Goal: Task Accomplishment & Management: Complete application form

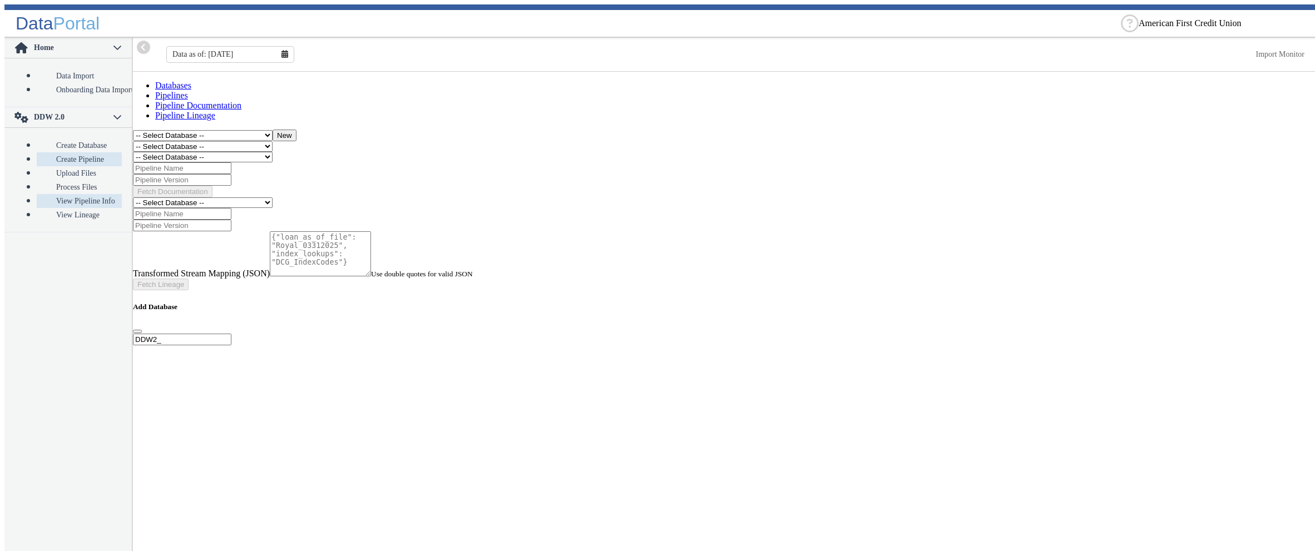
click at [59, 152] on link "Create Pipeline" at bounding box center [79, 159] width 85 height 14
click at [133, 141] on select "-- Select Database -- DDW2_DENIS2_API_DEV DDW2_DENIS3_API_DEV DDW2_DENIS4_API_D…" at bounding box center [203, 146] width 140 height 11
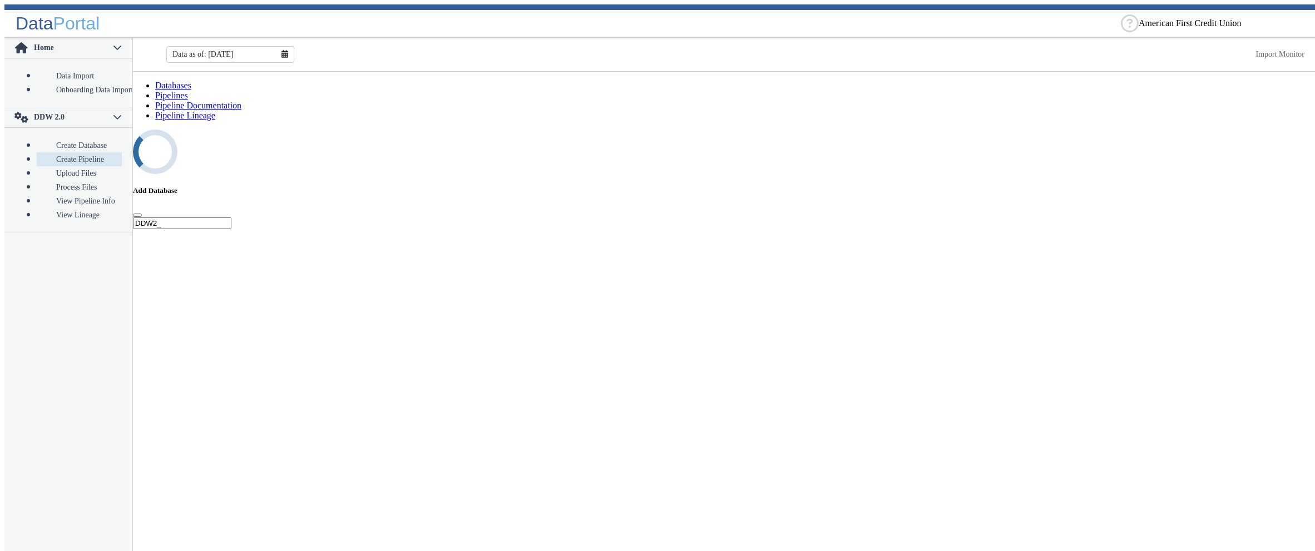
select select "7: Object"
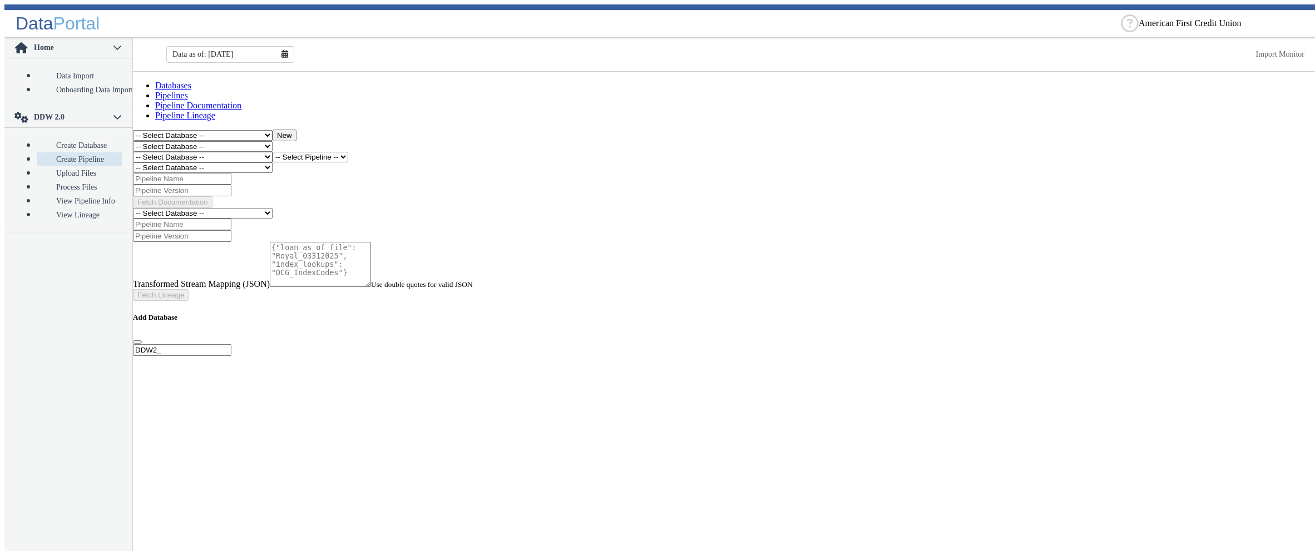
click at [169, 90] on link "Databases" at bounding box center [173, 85] width 36 height 9
click at [188, 92] on link "Pipelines" at bounding box center [171, 95] width 33 height 9
click at [170, 90] on link "Databases" at bounding box center [173, 85] width 36 height 9
click at [188, 93] on link "Pipelines" at bounding box center [171, 95] width 33 height 9
click at [63, 166] on link "Upload Files" at bounding box center [79, 173] width 85 height 14
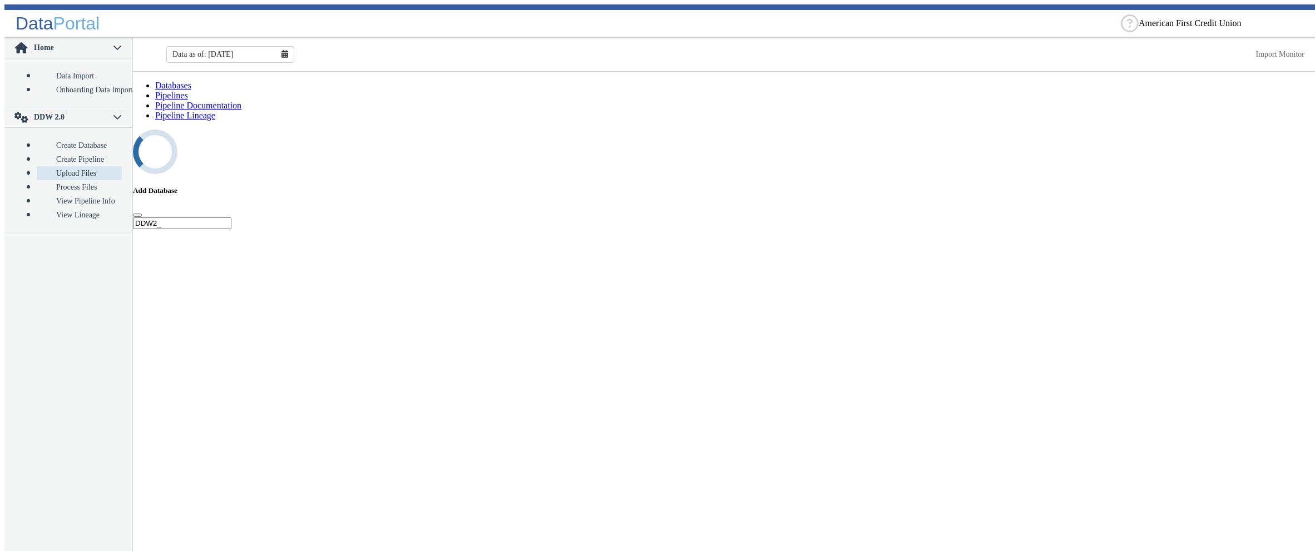
select select "7: Object"
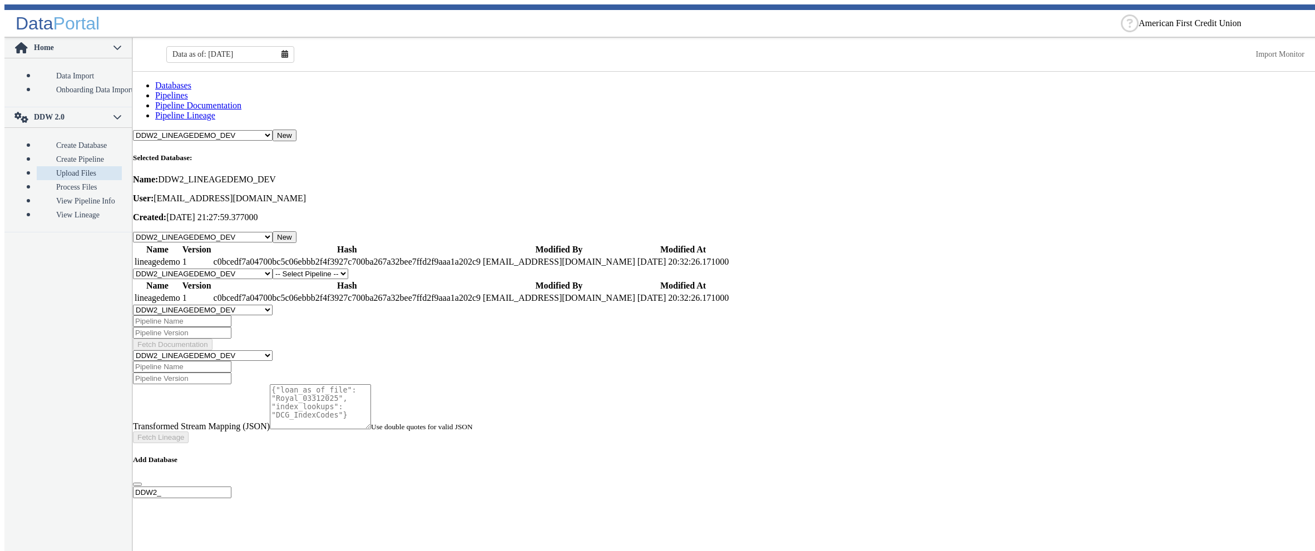
select select "1: Object"
click option "lineagedemo" at bounding box center [0, 0] width 0 height 0
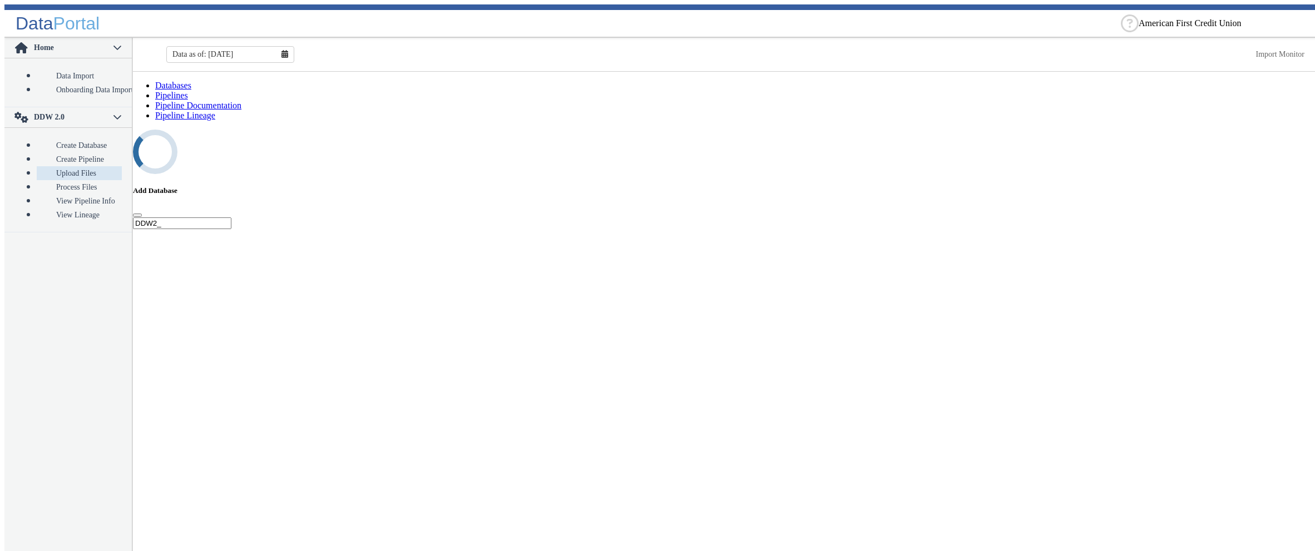
select select "8: Object"
select select
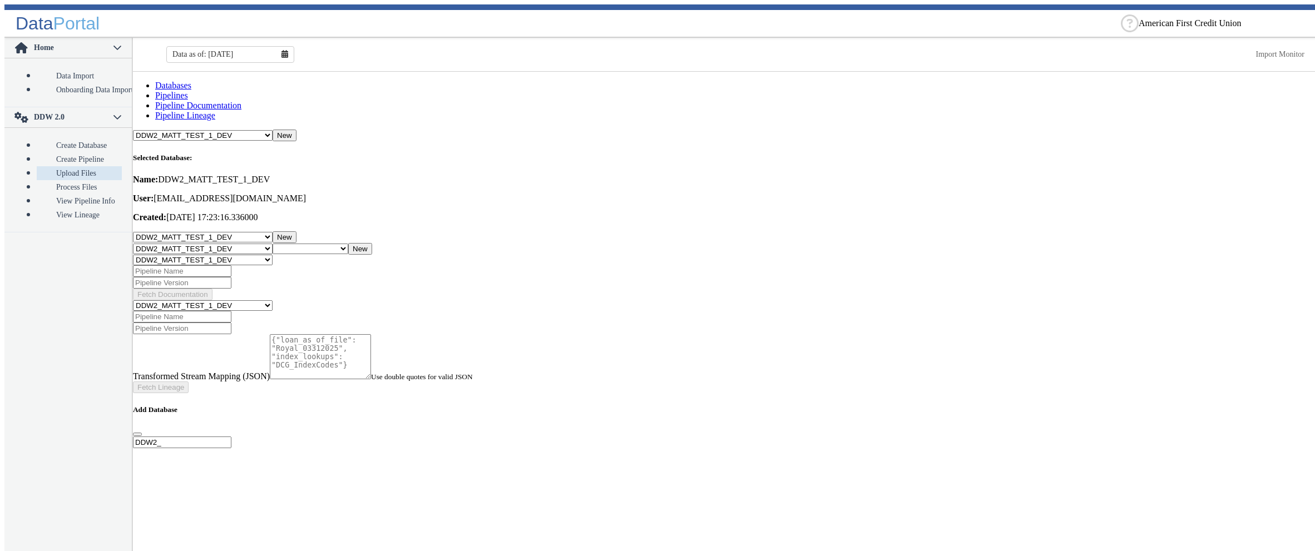
click at [272, 244] on select "-- Select Pipeline --" at bounding box center [310, 249] width 76 height 11
click at [133, 244] on select "-- Select Database -- DDW2_DENIS2_API_DEV DDW2_DENIS3_API_DEV DDW2_DENIS4_API_D…" at bounding box center [203, 249] width 140 height 11
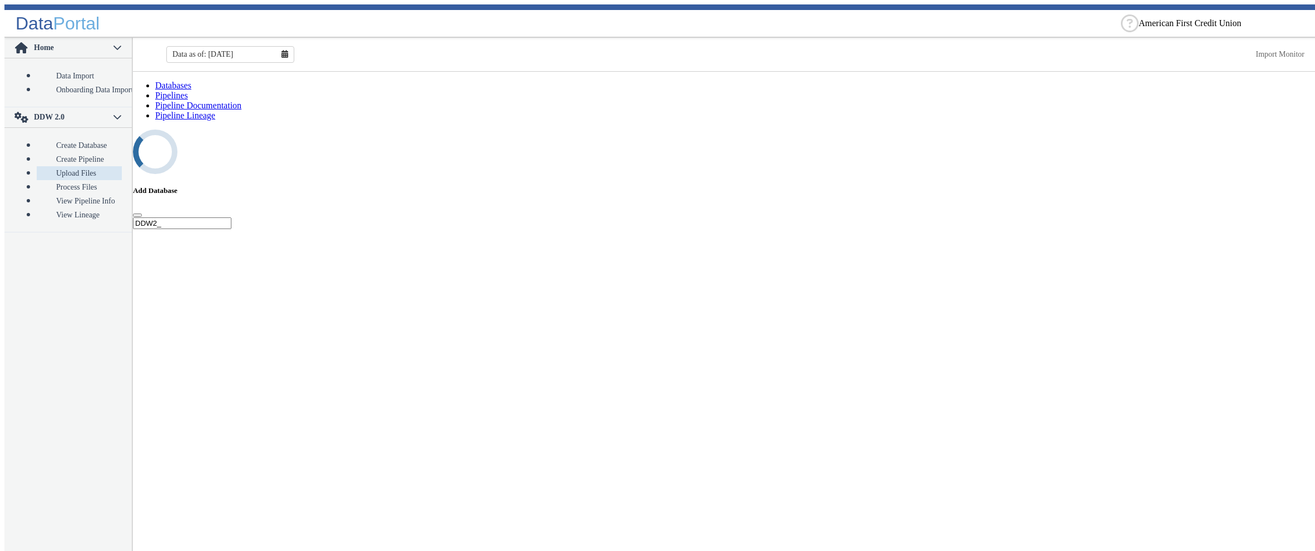
select select "10: Object"
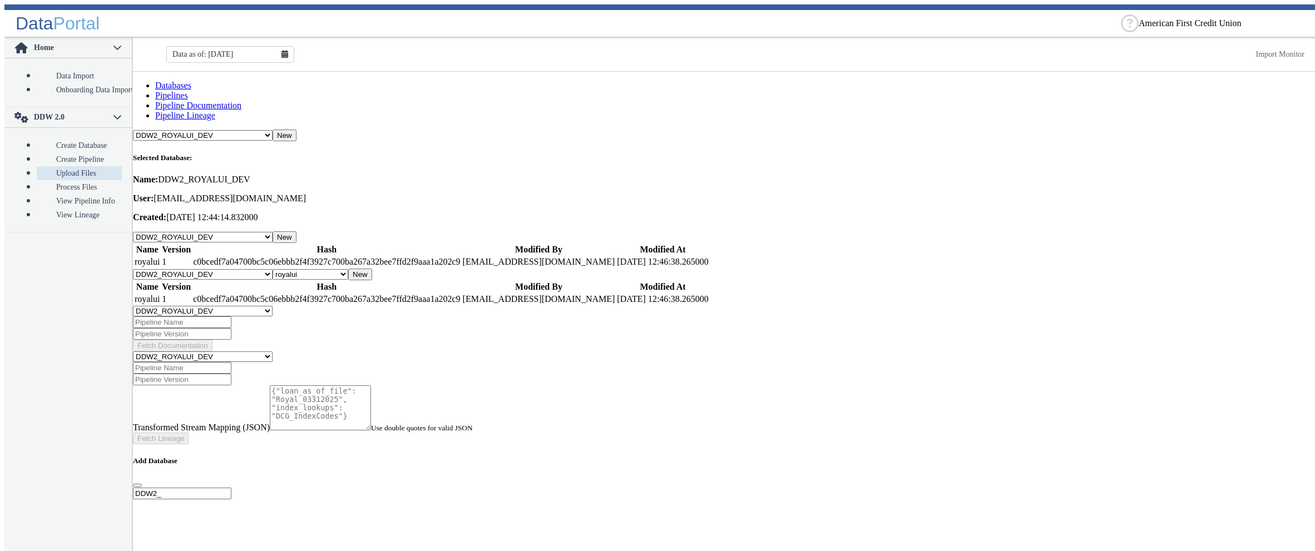
click option "royalui" at bounding box center [0, 0] width 0 height 0
click at [272, 269] on select "-- Select Pipeline -- royalui" at bounding box center [310, 274] width 76 height 11
select select "0: null"
click option "-- Select Pipeline --" at bounding box center [0, 0] width 0 height 0
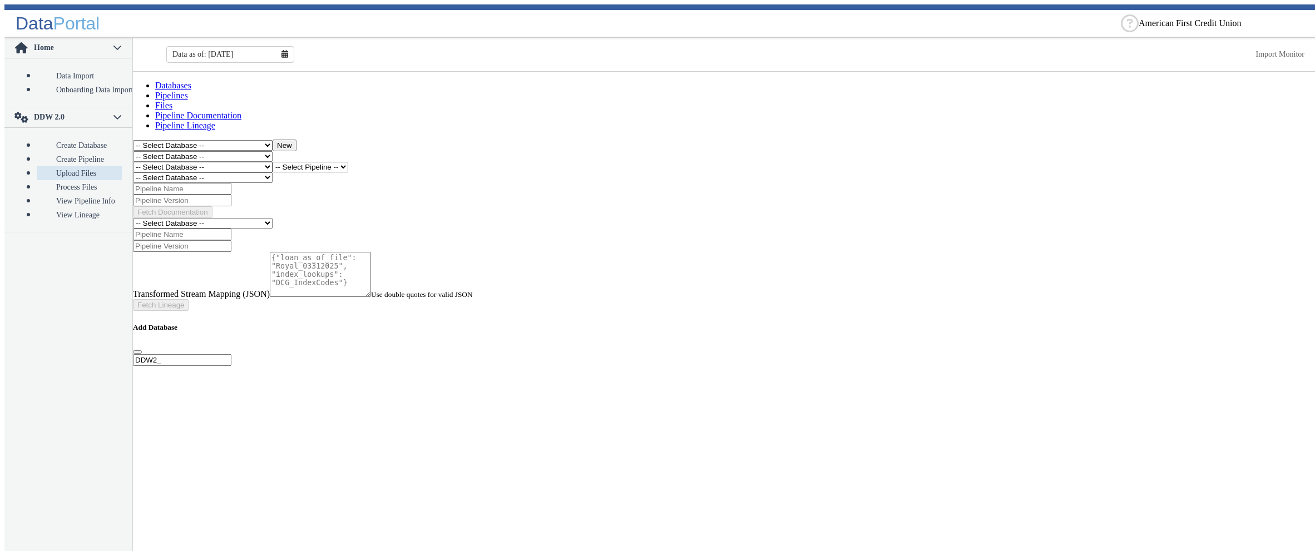
click at [176, 90] on link "Databases" at bounding box center [173, 85] width 36 height 9
click at [133, 140] on select "-- Select Database -- DDW2_DENIS2_API_DEV DDW2_DENIS3_API_DEV DDW2_DENIS4_API_D…" at bounding box center [203, 145] width 140 height 11
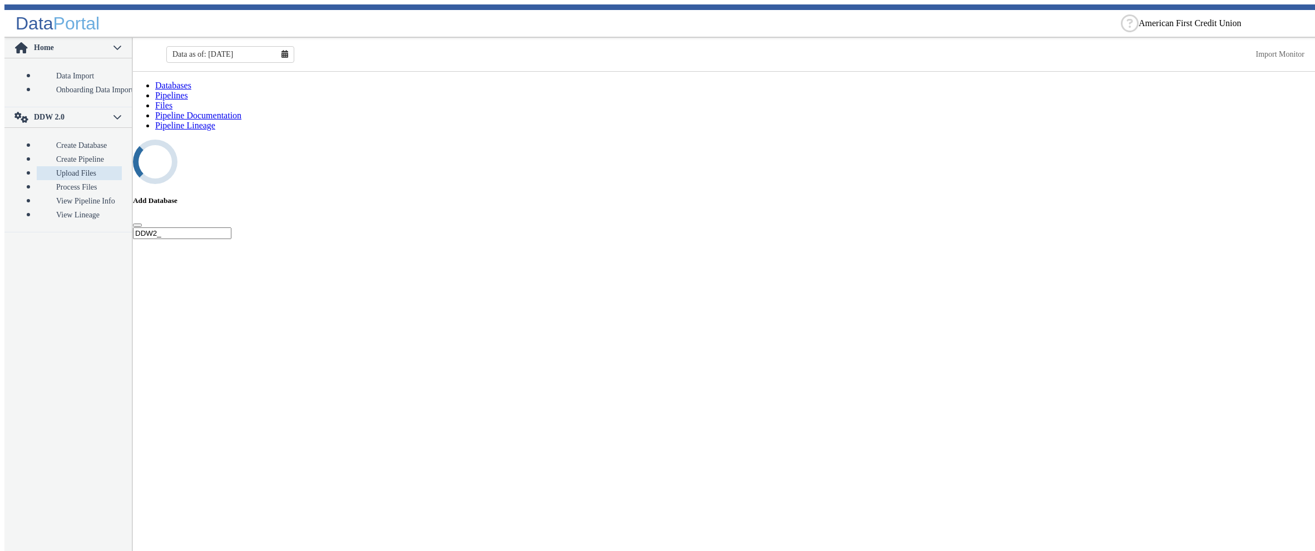
select select "7: Object"
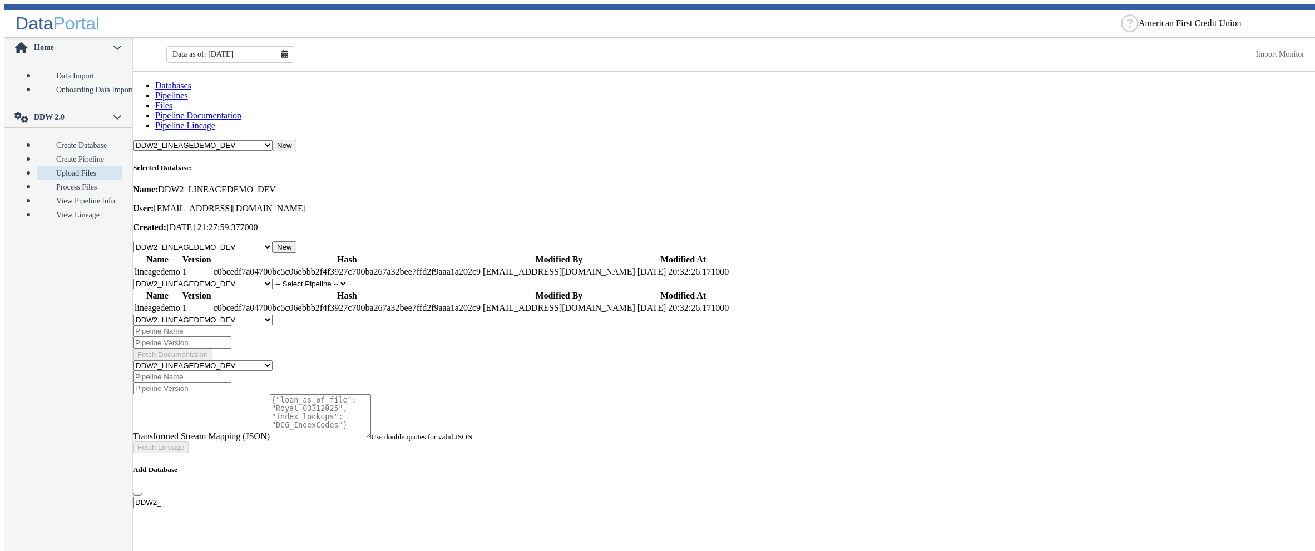
click at [172, 101] on link "Files" at bounding box center [163, 105] width 17 height 9
select select "1: Object"
click option "lineagedemo" at bounding box center [0, 0] width 0 height 0
click at [348, 279] on select "-- Select Pipeline -- lineagedemo" at bounding box center [310, 284] width 76 height 11
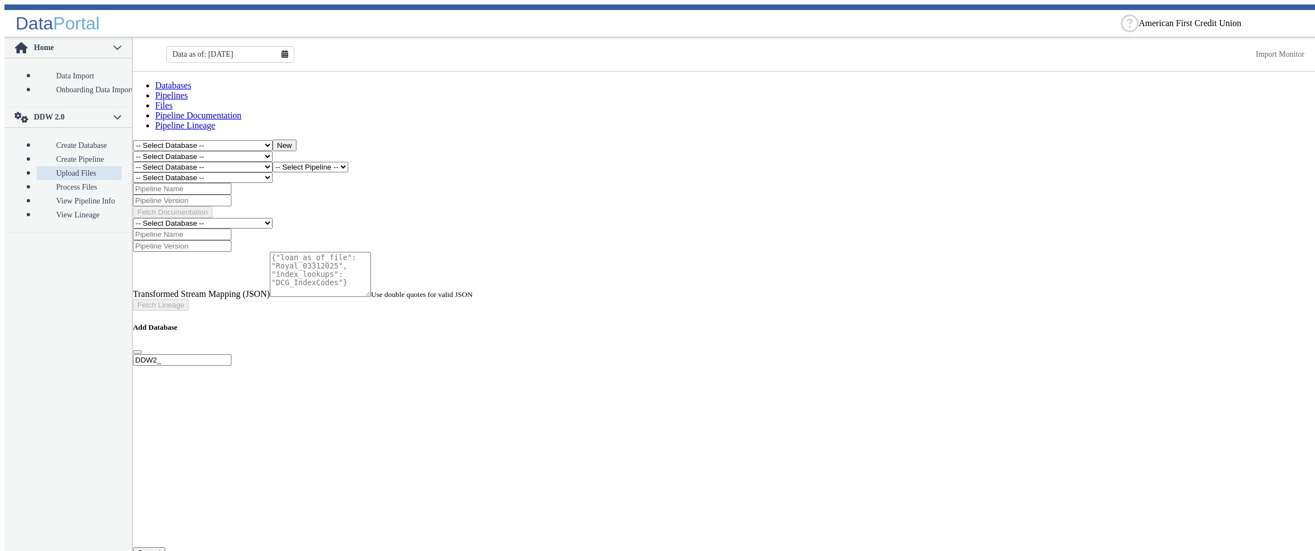
click at [171, 90] on link "Databases" at bounding box center [173, 85] width 36 height 9
click at [296, 140] on button "New" at bounding box center [284, 146] width 24 height 12
click at [231, 354] on input "DDW2_" at bounding box center [182, 360] width 98 height 12
click at [142, 350] on button "button" at bounding box center [137, 351] width 9 height 3
click at [188, 93] on link "Pipelines" at bounding box center [171, 95] width 33 height 9
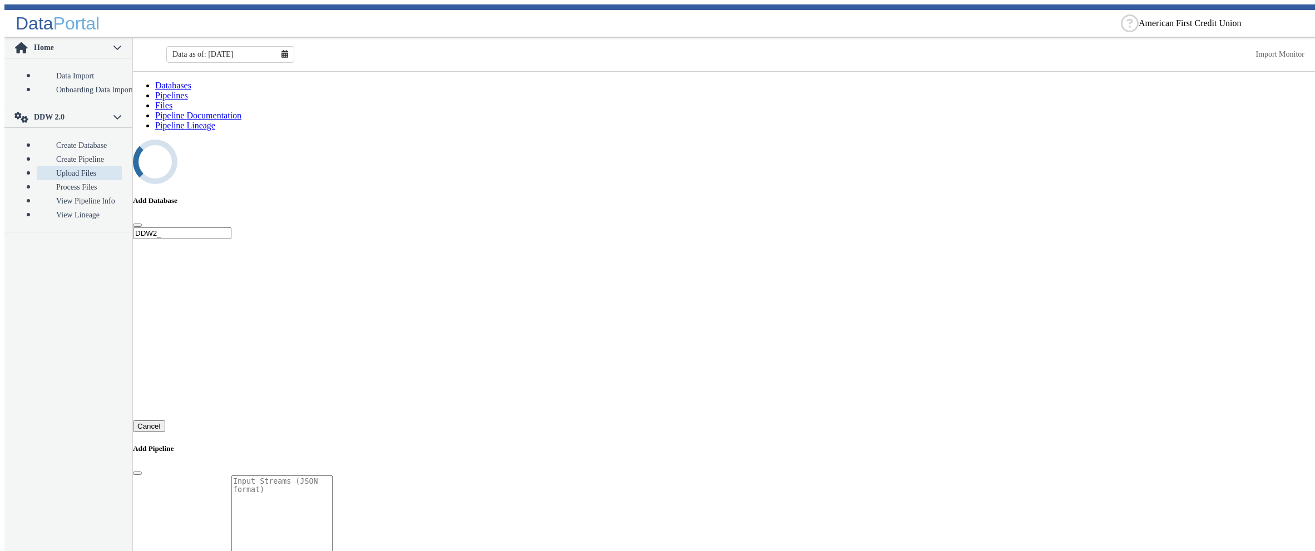
select select "1: Object"
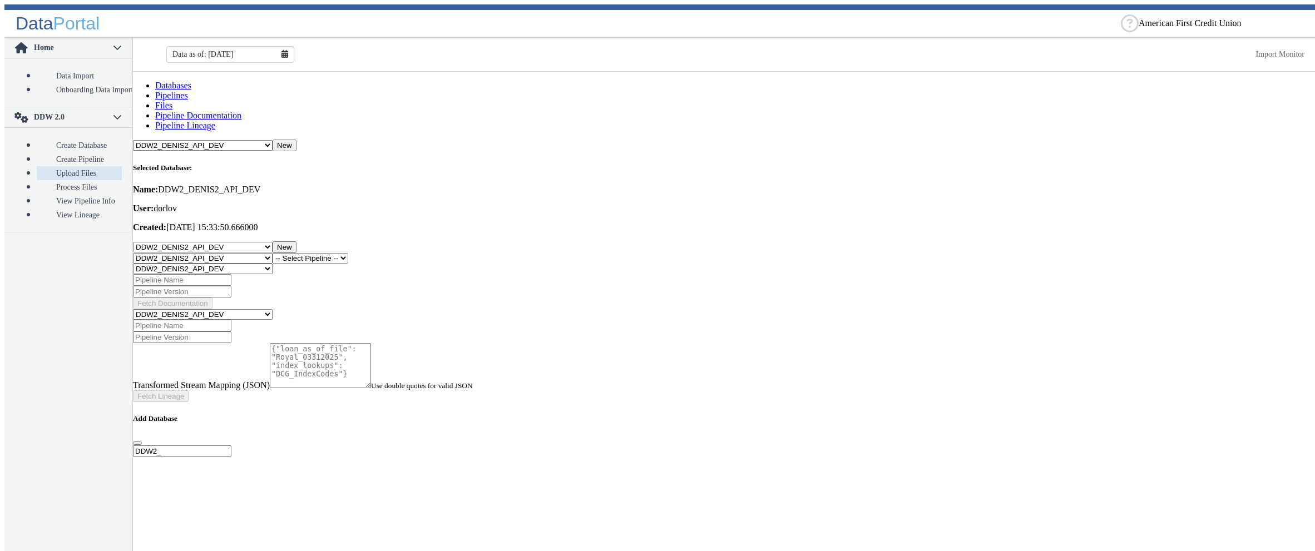
click at [296, 241] on button "New" at bounding box center [284, 247] width 24 height 12
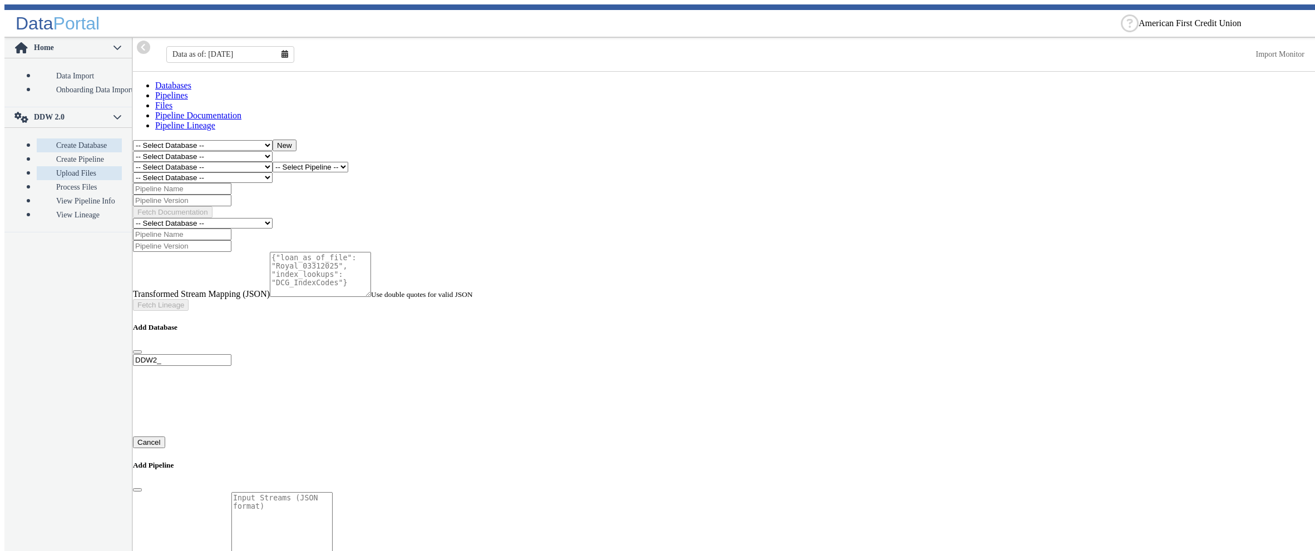
click at [70, 138] on link "Create Database" at bounding box center [79, 145] width 85 height 14
click at [296, 140] on button "New" at bounding box center [284, 146] width 24 height 12
click at [231, 354] on input "DDW2_" at bounding box center [182, 360] width 98 height 12
click at [706, 323] on div "Add Database" at bounding box center [726, 338] width 1186 height 31
click at [231, 354] on input "DDW2_" at bounding box center [182, 360] width 98 height 12
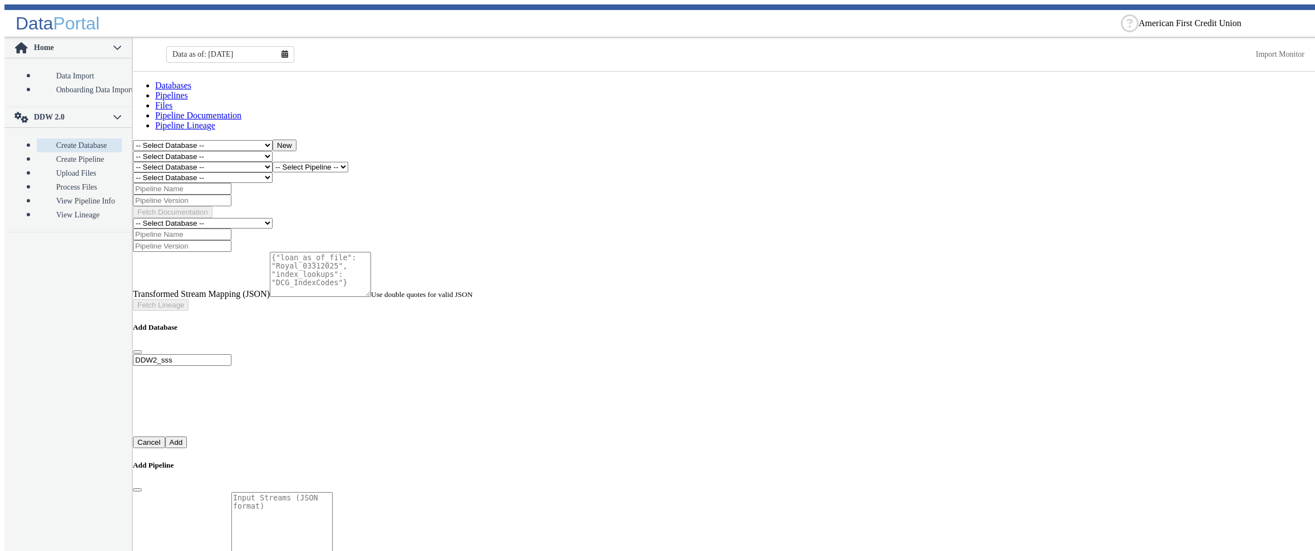
type input "DDW2_sss"
click at [142, 350] on button "button" at bounding box center [137, 351] width 9 height 3
click at [188, 92] on link "Pipelines" at bounding box center [171, 95] width 33 height 9
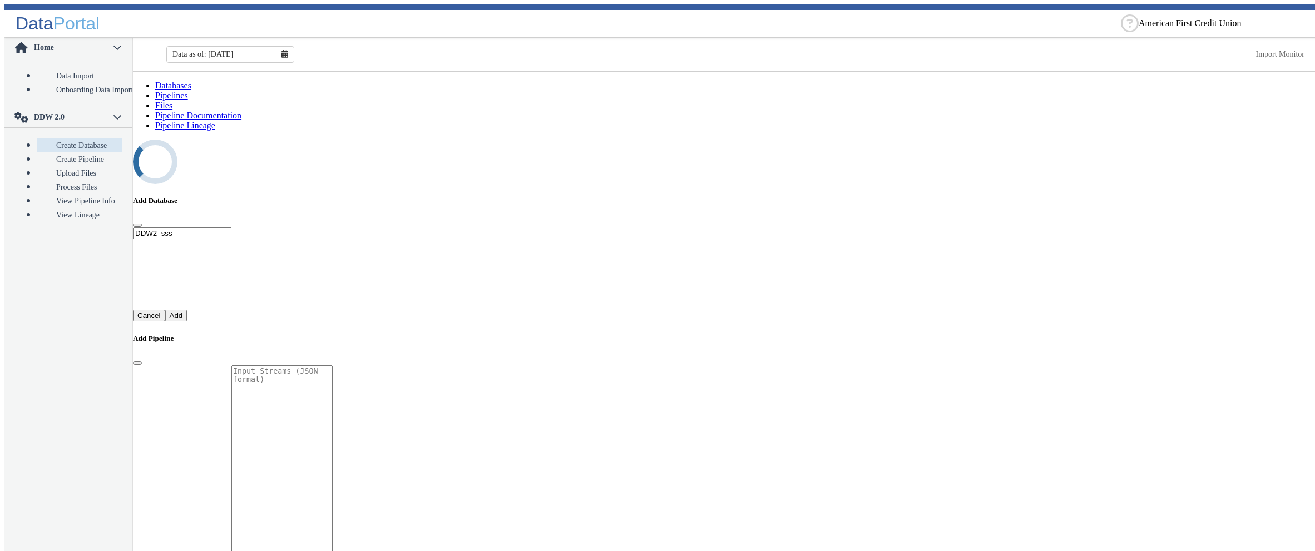
select select "1: Object"
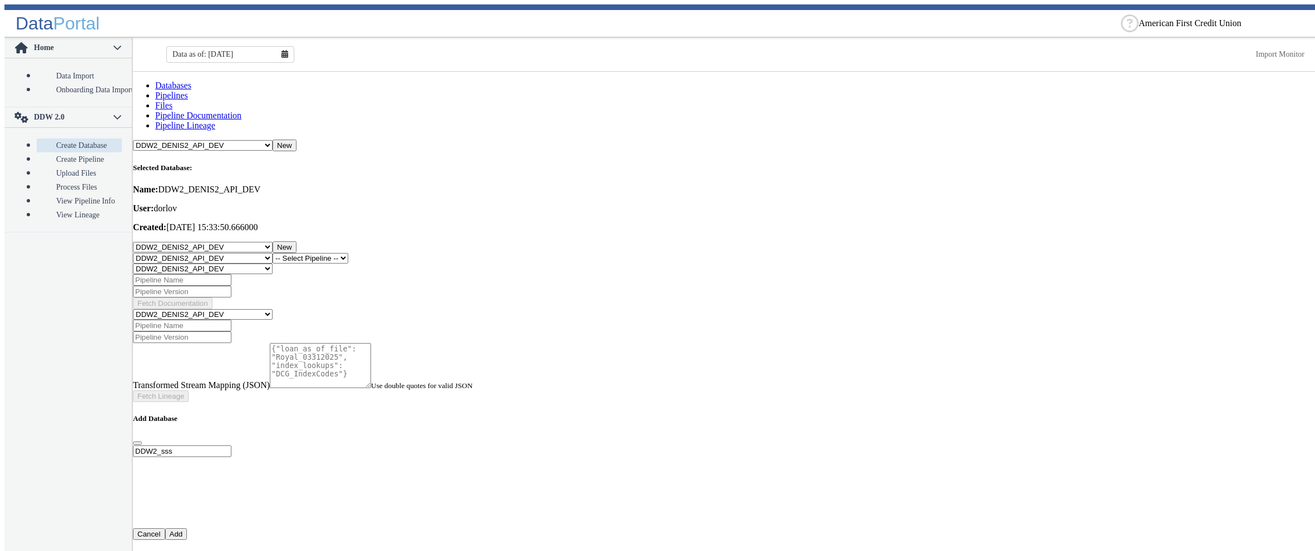
click at [296, 241] on button "New" at bounding box center [284, 247] width 24 height 12
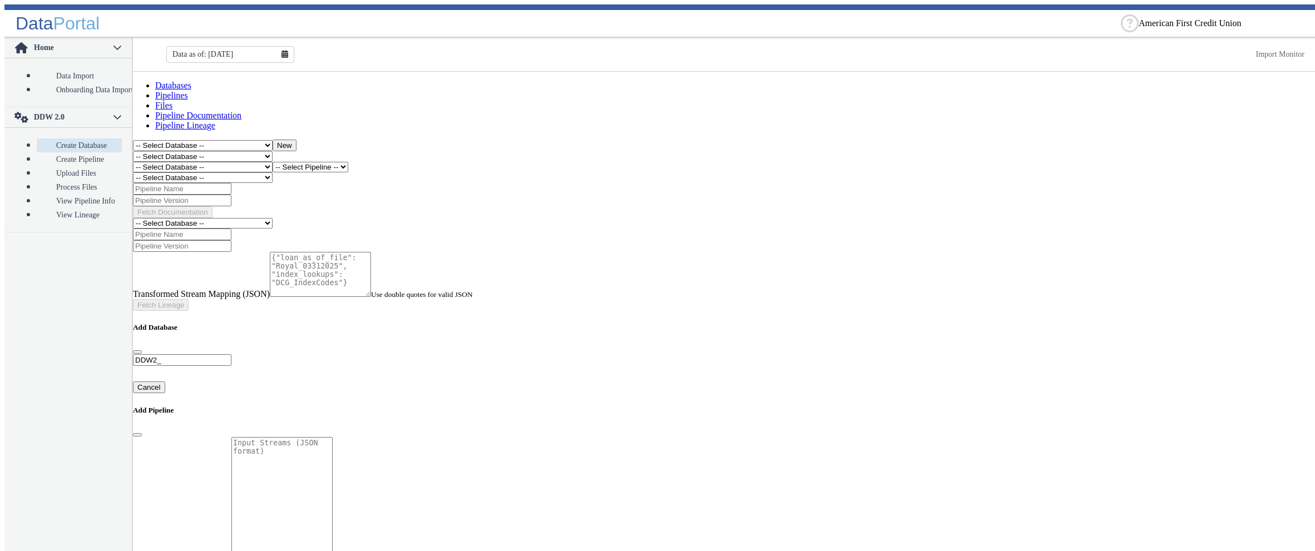
click at [296, 140] on button "New" at bounding box center [284, 146] width 24 height 12
click at [231, 354] on input "DDW2_" at bounding box center [182, 360] width 98 height 12
type input "DDW2_dddd"
click at [142, 350] on button "button" at bounding box center [137, 351] width 9 height 3
click at [133, 140] on select "-- Select Database -- DDW2_DENIS2_API_DEV DDW2_DENIS3_API_DEV DDW2_DENIS4_API_D…" at bounding box center [203, 145] width 140 height 11
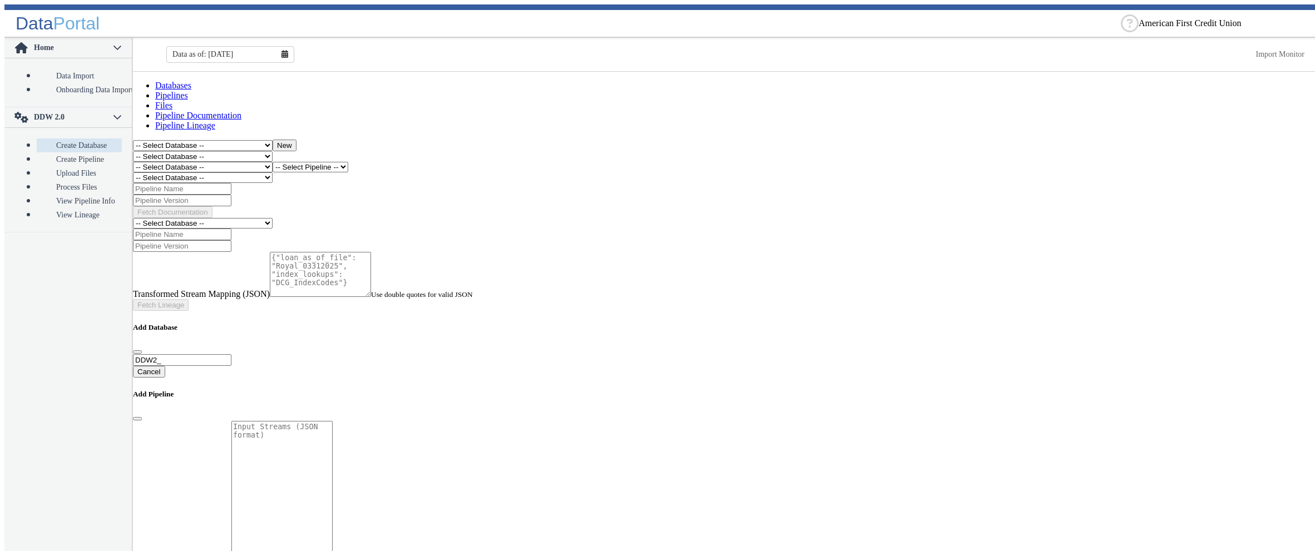
click at [296, 140] on button "New" at bounding box center [284, 146] width 24 height 12
click at [142, 350] on button "button" at bounding box center [137, 351] width 9 height 3
click at [582, 240] on main "Databases Pipelines Files Pipeline Documentation Pipeline Lineage -- Select Dat…" at bounding box center [726, 314] width 1186 height 484
click at [296, 140] on button "New" at bounding box center [284, 146] width 24 height 12
click at [142, 350] on button "button" at bounding box center [137, 351] width 9 height 3
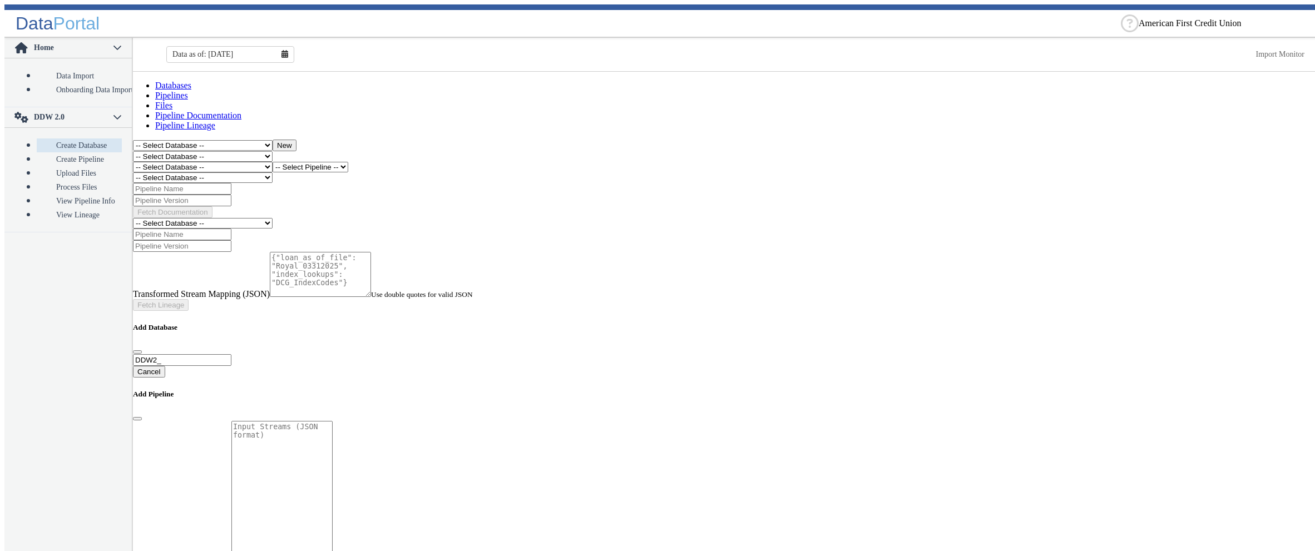
click at [296, 140] on button "New" at bounding box center [284, 146] width 24 height 12
click at [142, 350] on button "button" at bounding box center [137, 351] width 9 height 3
